Goal: Task Accomplishment & Management: Manage account settings

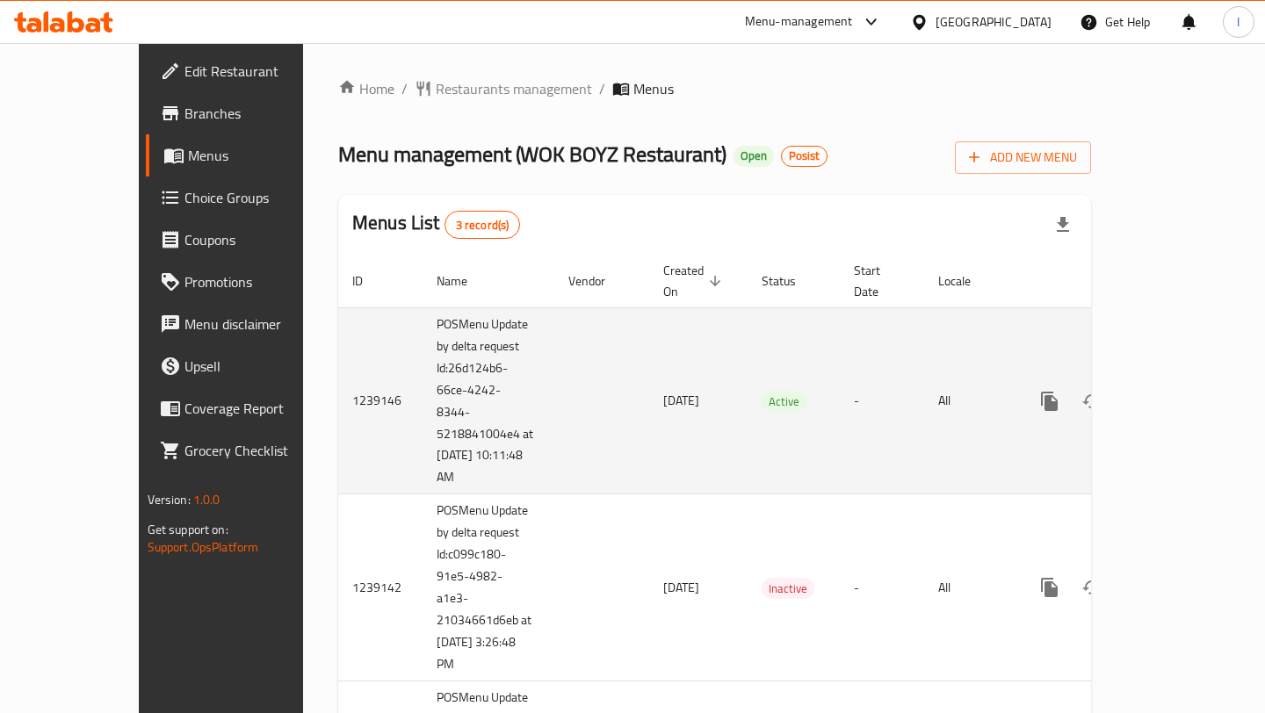
click at [1195, 382] on link "enhanced table" at bounding box center [1176, 401] width 42 height 42
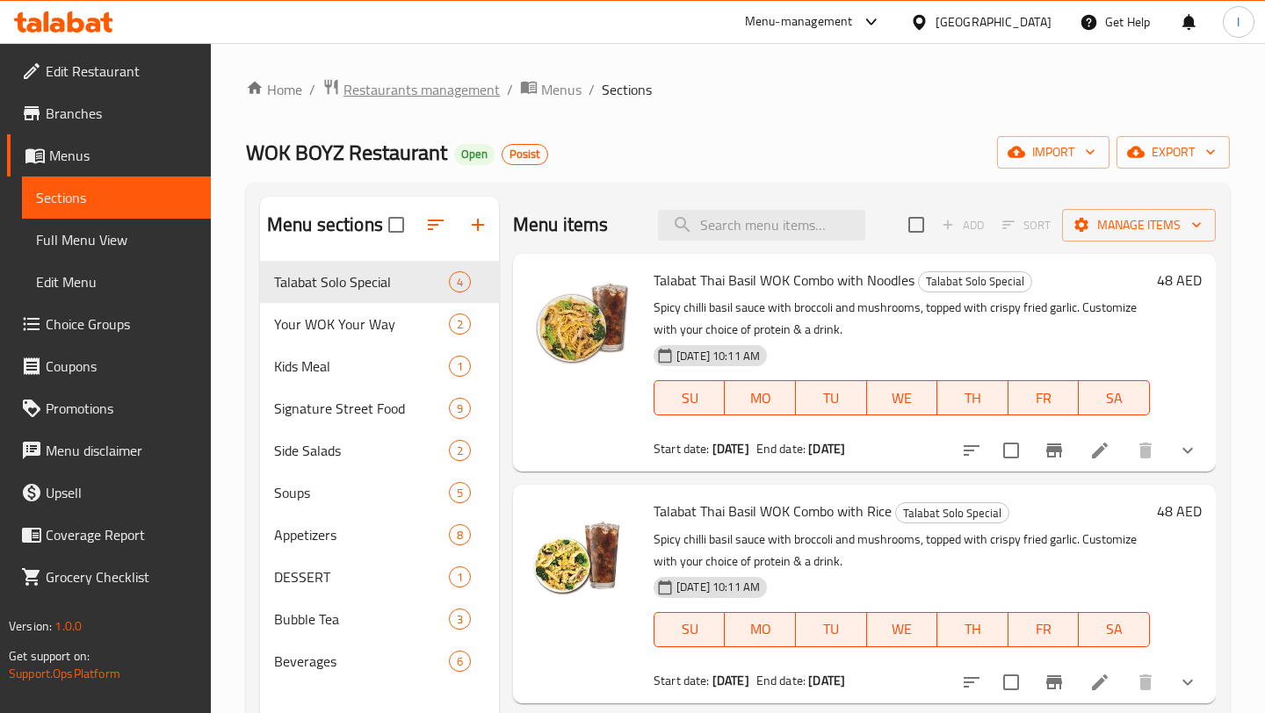
click at [399, 92] on span "Restaurants management" at bounding box center [422, 89] width 156 height 21
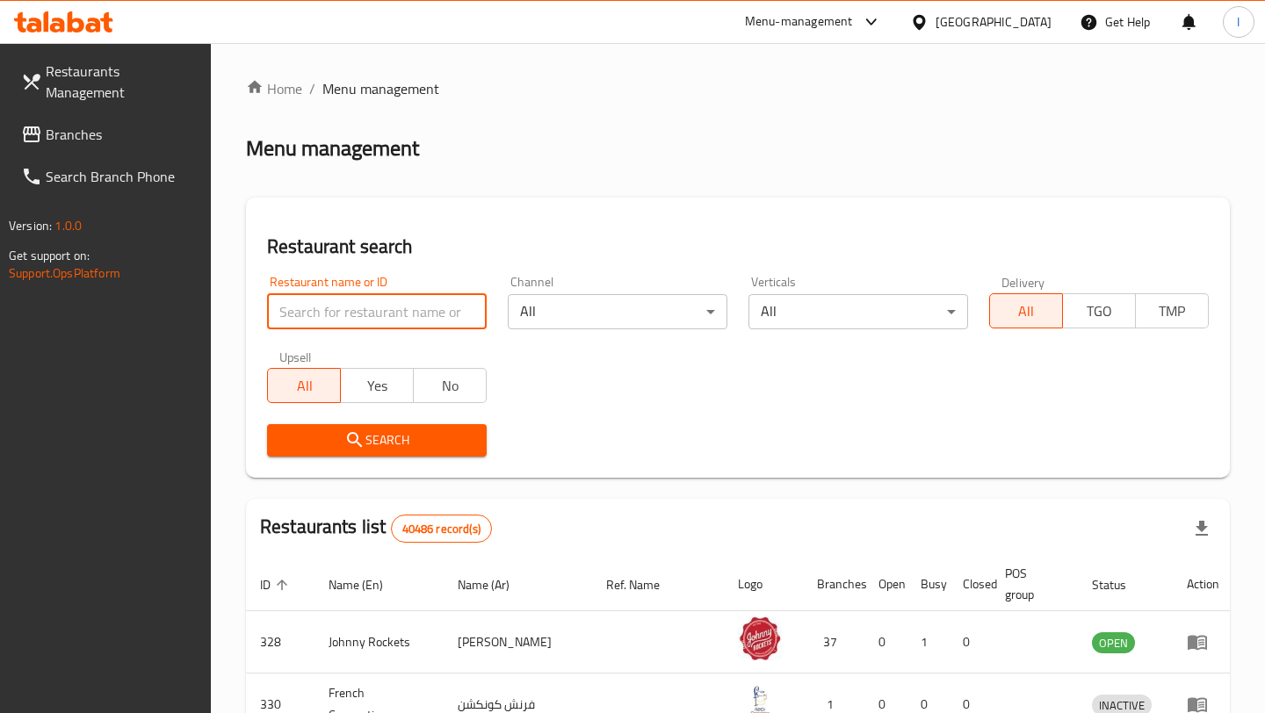
click at [300, 300] on input "search" at bounding box center [377, 311] width 220 height 35
paste input "[PERSON_NAME]"
type input "[PERSON_NAME]"
click button "Search" at bounding box center [377, 440] width 220 height 33
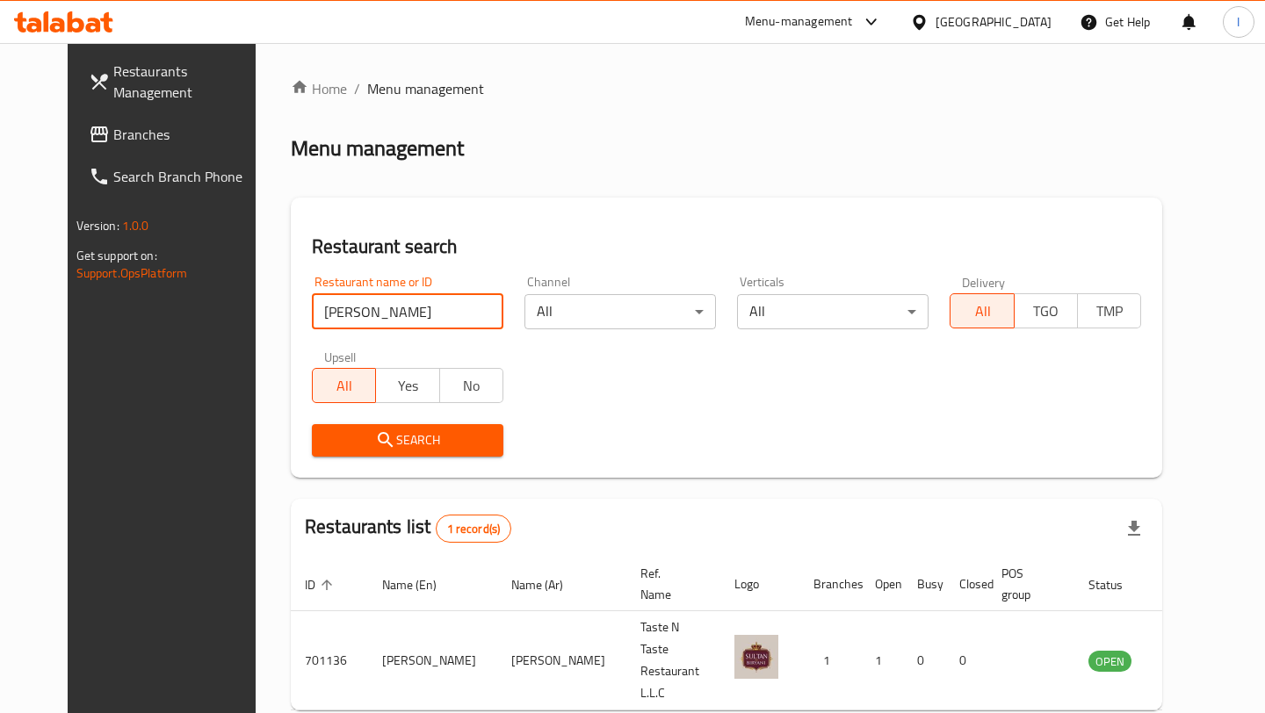
scroll to position [56, 0]
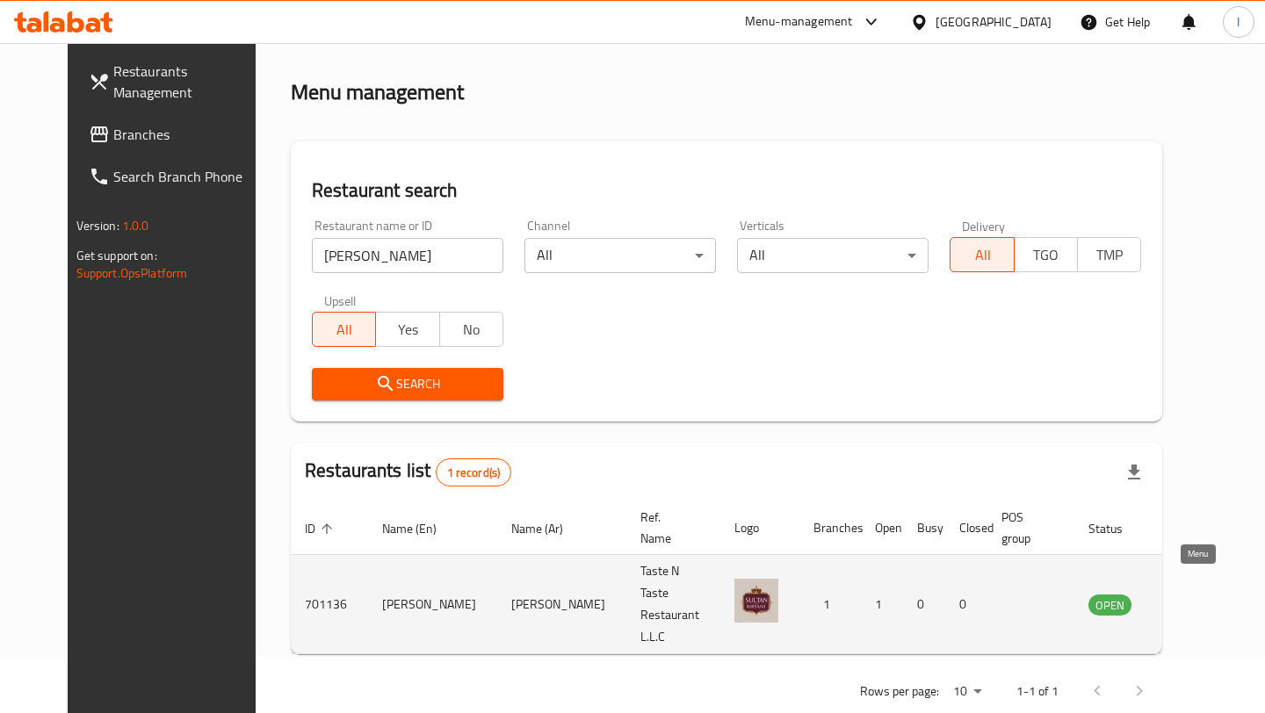
click at [1190, 598] on icon "enhanced table" at bounding box center [1191, 605] width 19 height 15
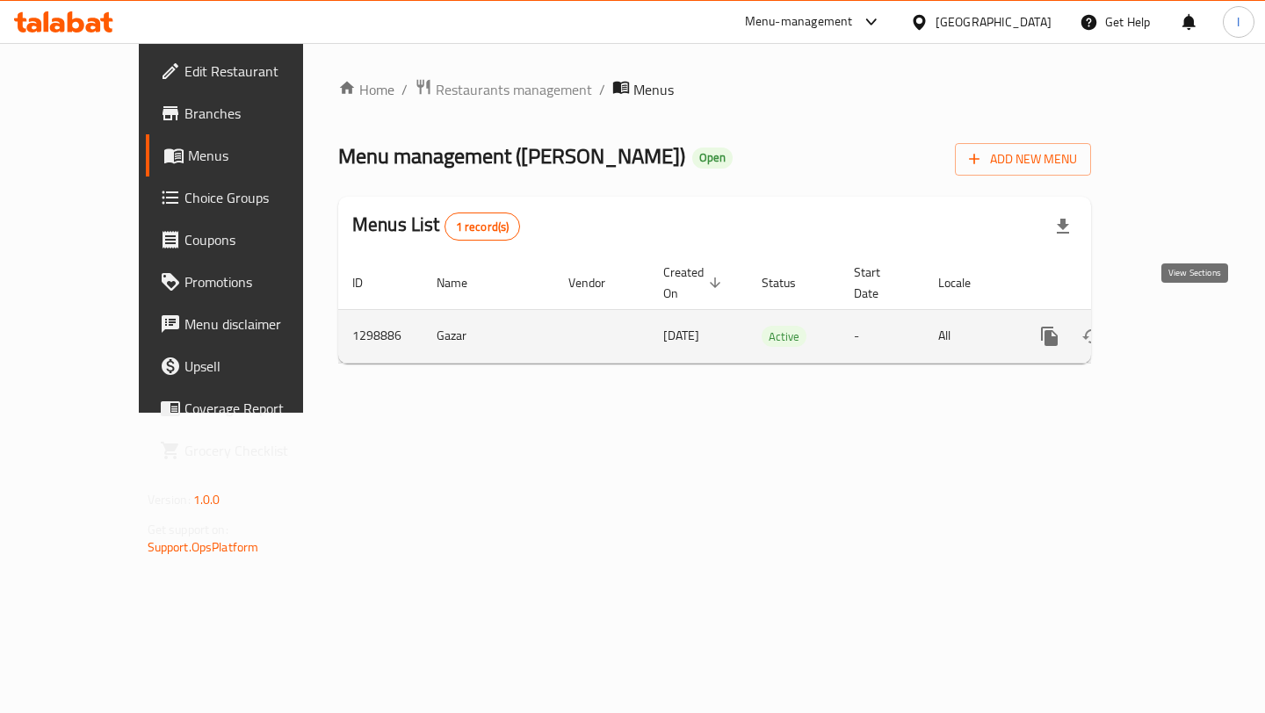
click at [1187, 326] on icon "enhanced table" at bounding box center [1176, 336] width 21 height 21
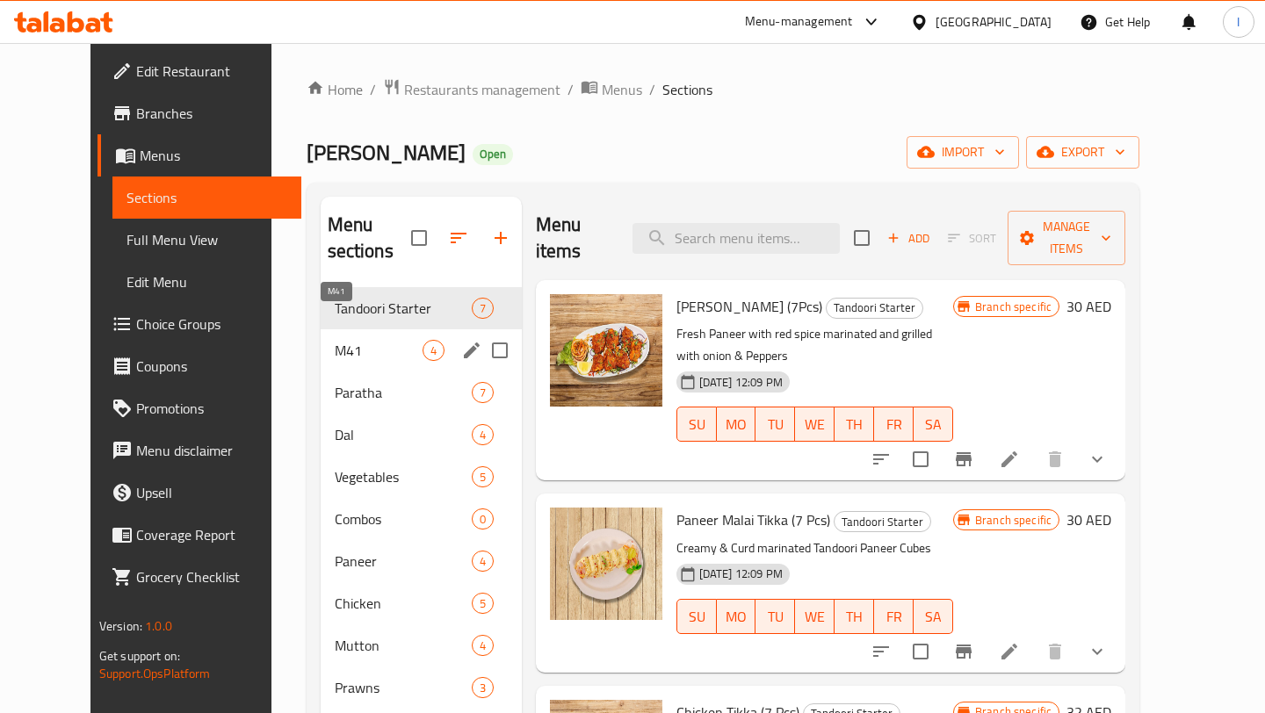
click at [360, 340] on span "M41" at bounding box center [379, 350] width 88 height 21
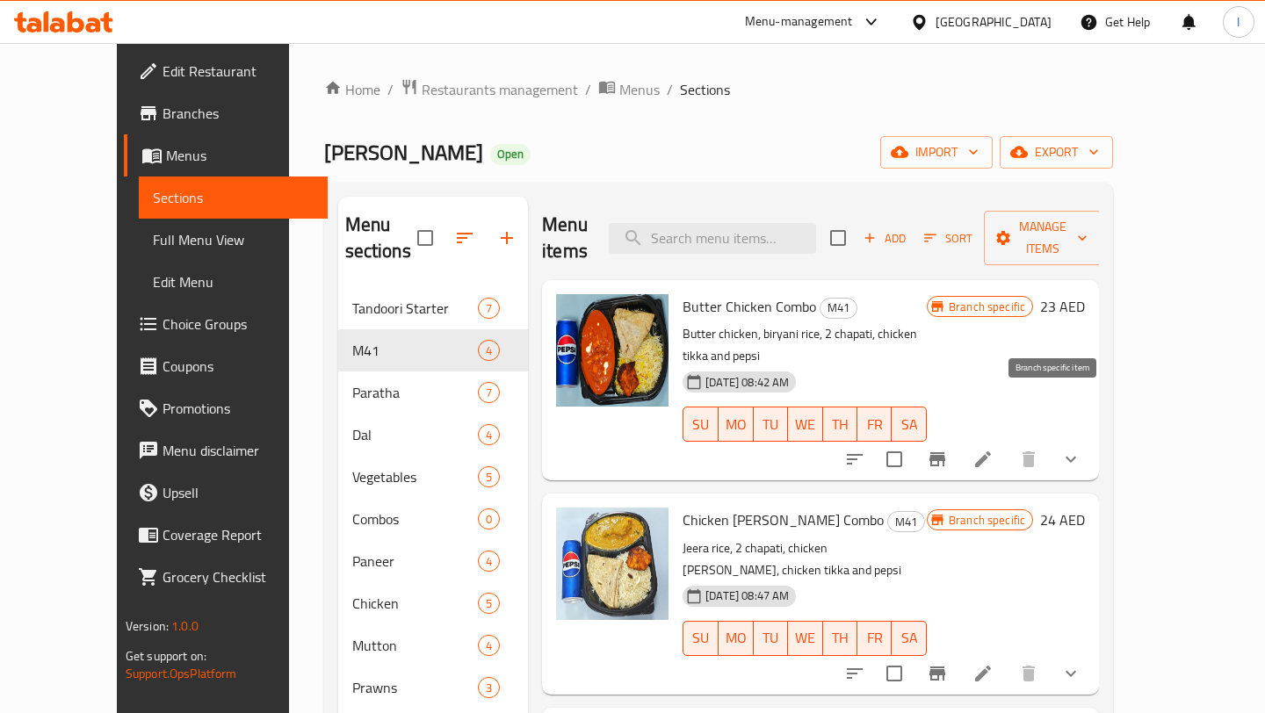
click at [945, 452] on icon "Branch-specific-item" at bounding box center [938, 459] width 16 height 14
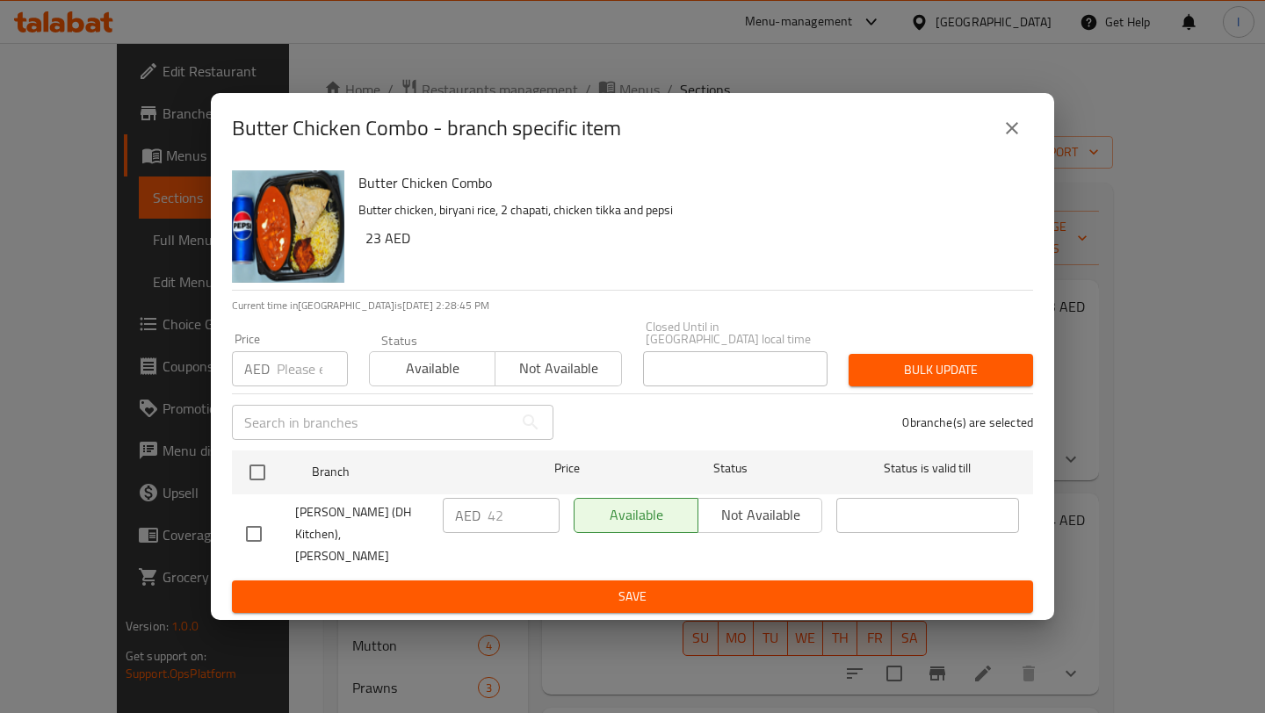
click at [1016, 139] on icon "close" at bounding box center [1012, 128] width 21 height 21
